Goal: Task Accomplishment & Management: Manage account settings

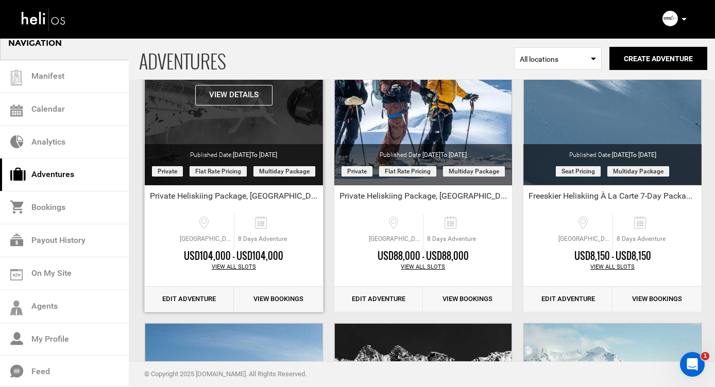
scroll to position [121, 0]
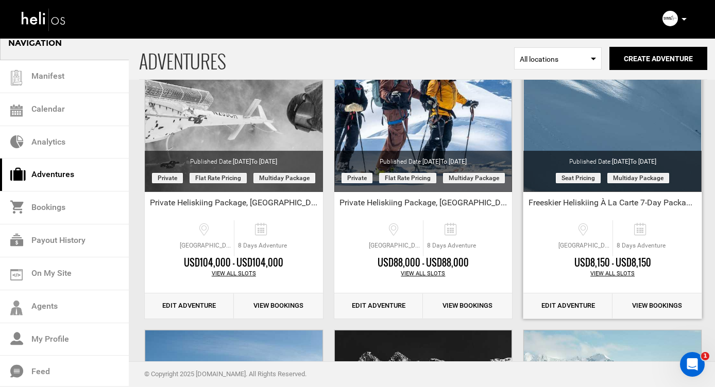
click at [556, 303] on link "Edit Adventure" at bounding box center [567, 306] width 89 height 25
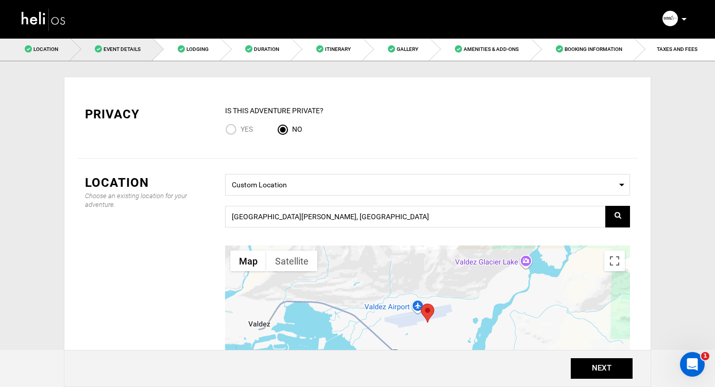
click at [123, 47] on span "Event Details" at bounding box center [122, 49] width 37 height 6
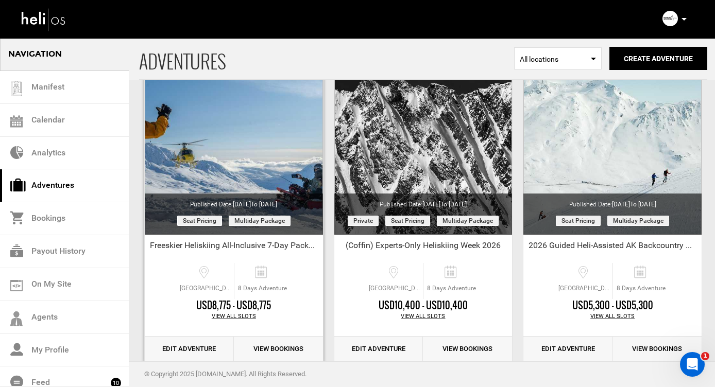
scroll to position [418, 0]
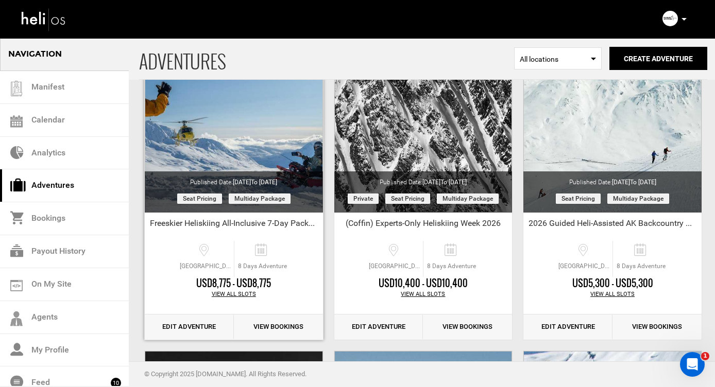
click at [173, 324] on link "Edit Adventure" at bounding box center [189, 327] width 89 height 25
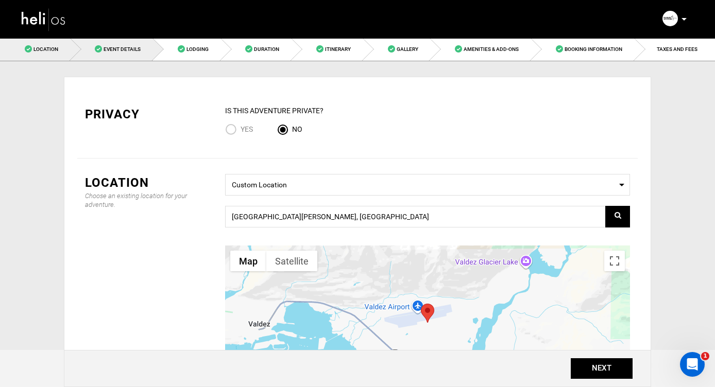
click at [116, 51] on span "Event Details" at bounding box center [122, 49] width 37 height 6
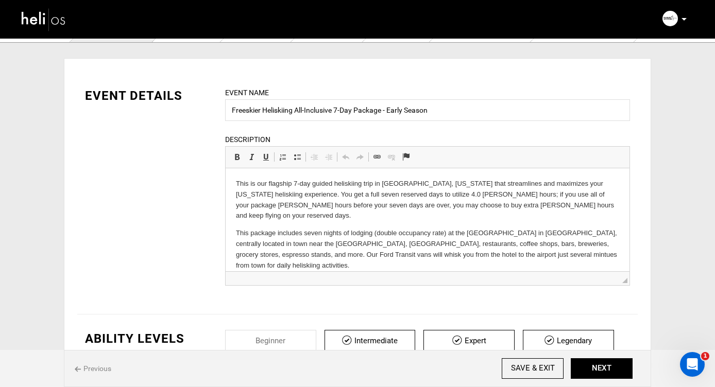
click at [406, 194] on p "This is our flagship 7-day guided heliskiing trip in [GEOGRAPHIC_DATA], [US_STA…" at bounding box center [427, 200] width 383 height 43
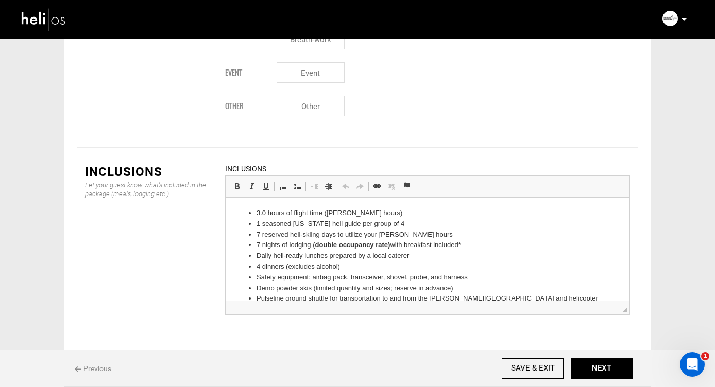
scroll to position [1225, 0]
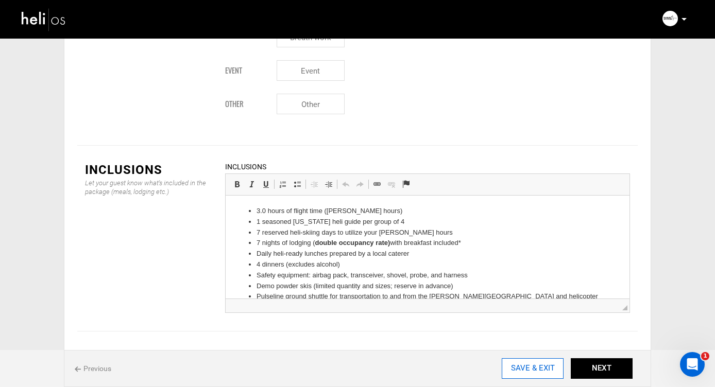
click at [514, 368] on input "SAVE & EXIT" at bounding box center [533, 369] width 62 height 21
